Goal: Task Accomplishment & Management: Manage account settings

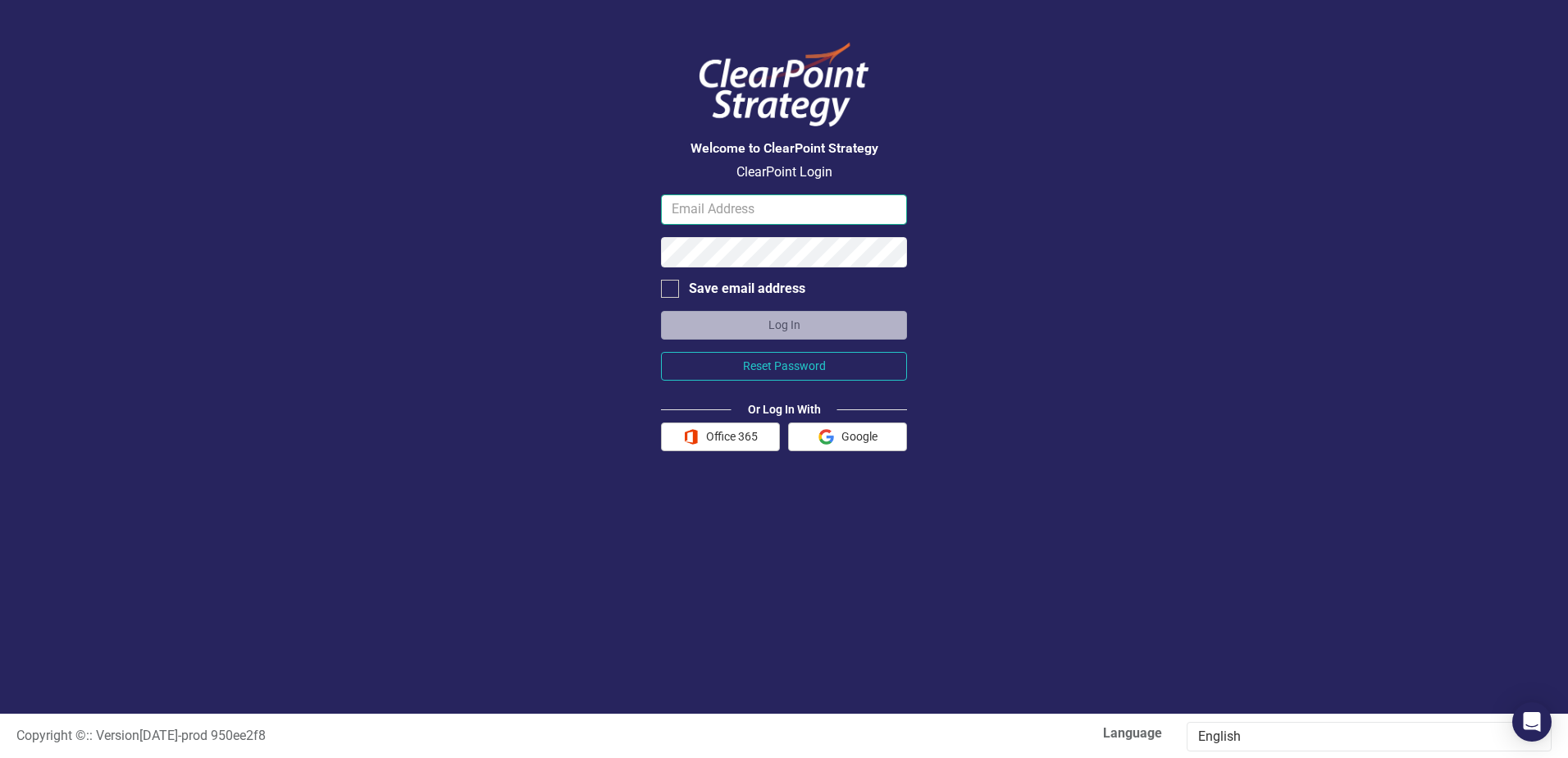
click at [711, 209] on input "email" at bounding box center [784, 209] width 246 height 30
type input "sschaus@brucecounty.on.ca"
click at [846, 362] on button "Reset Password" at bounding box center [784, 366] width 246 height 29
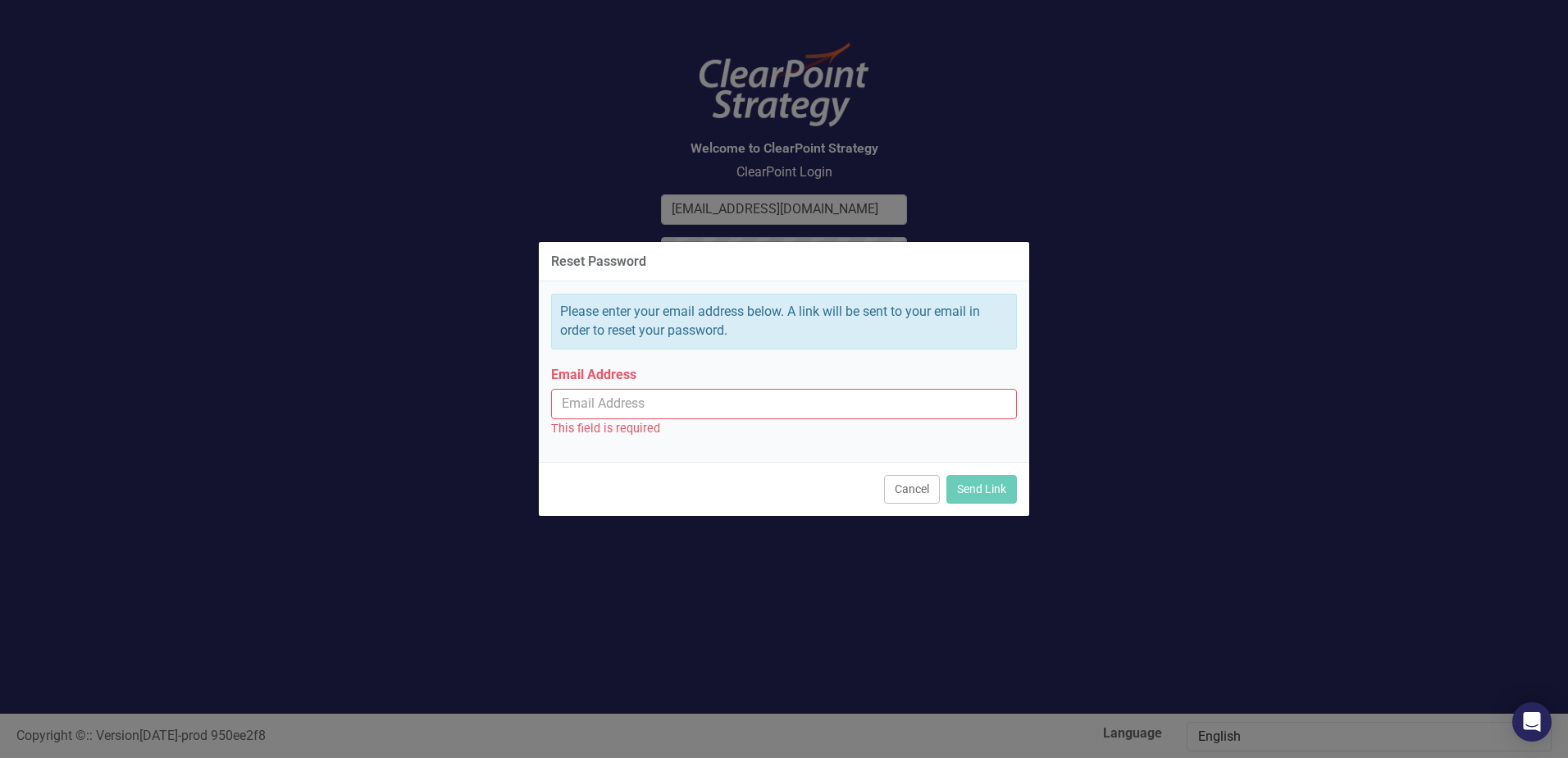
click at [670, 402] on input "Email Address" at bounding box center [784, 404] width 466 height 30
type input "sschaus@brucecounty.on.ca"
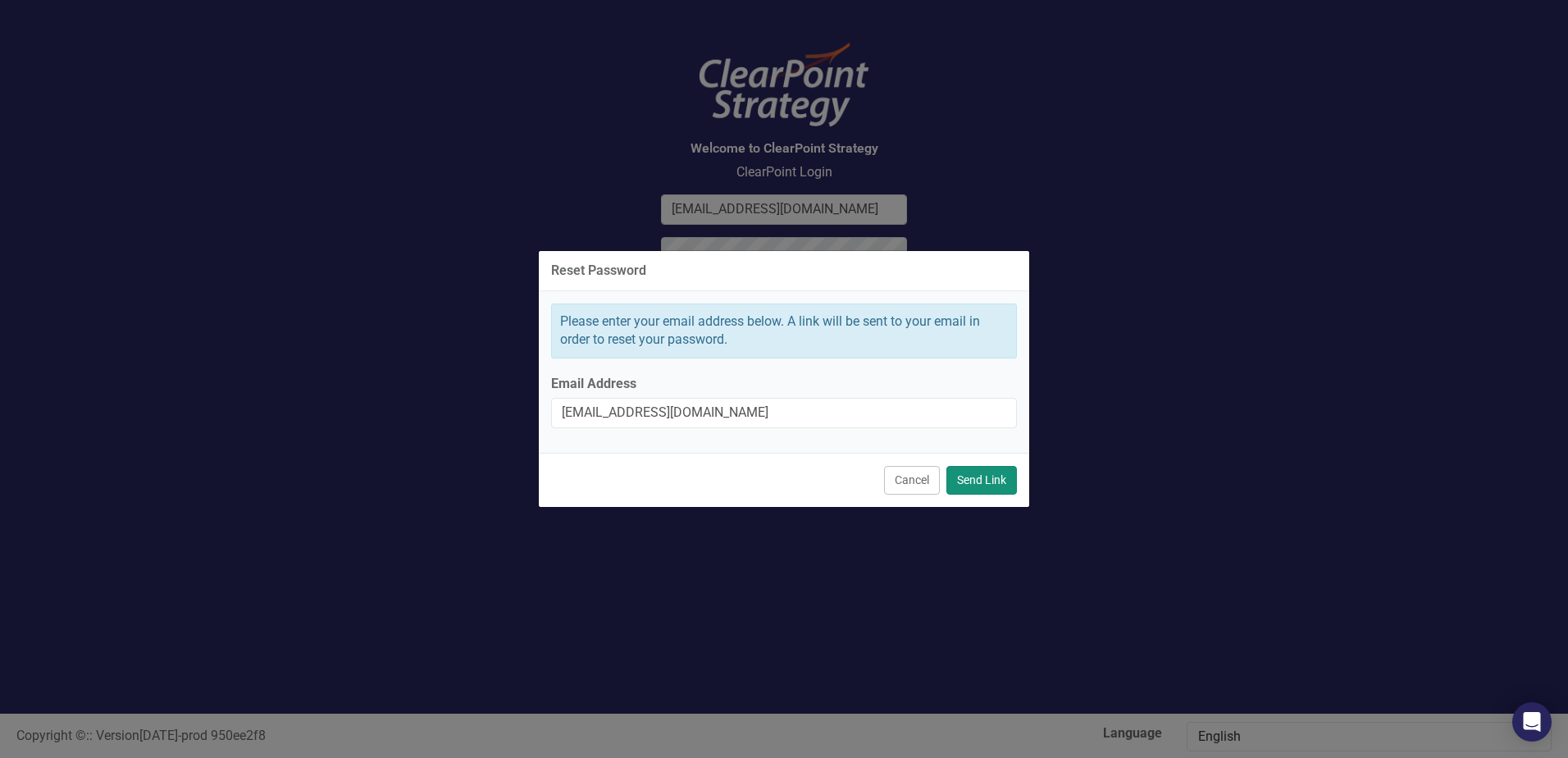
click at [1005, 477] on button "Send Link" at bounding box center [981, 480] width 71 height 29
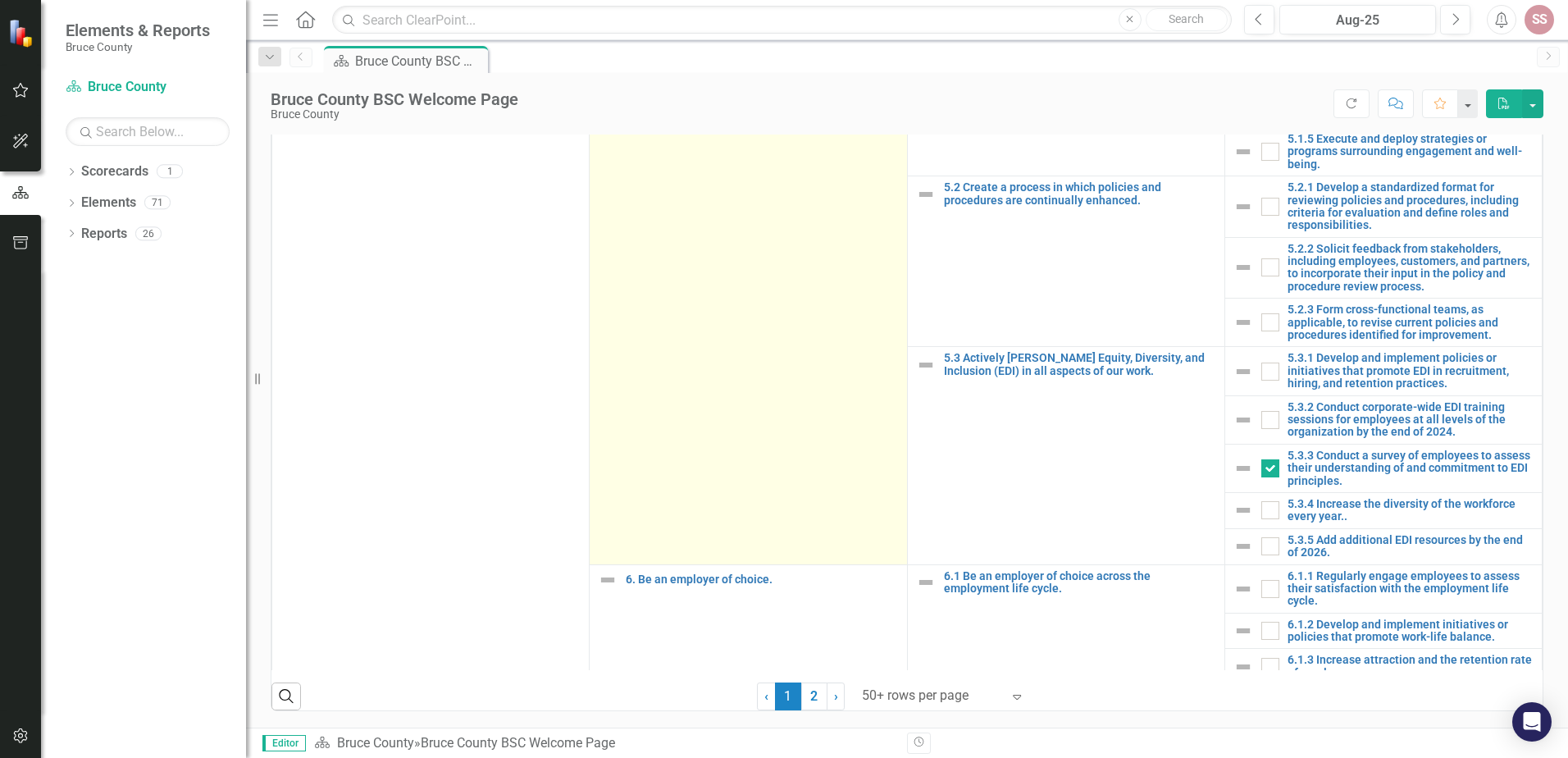
scroll to position [1057, 0]
